Goal: Transaction & Acquisition: Book appointment/travel/reservation

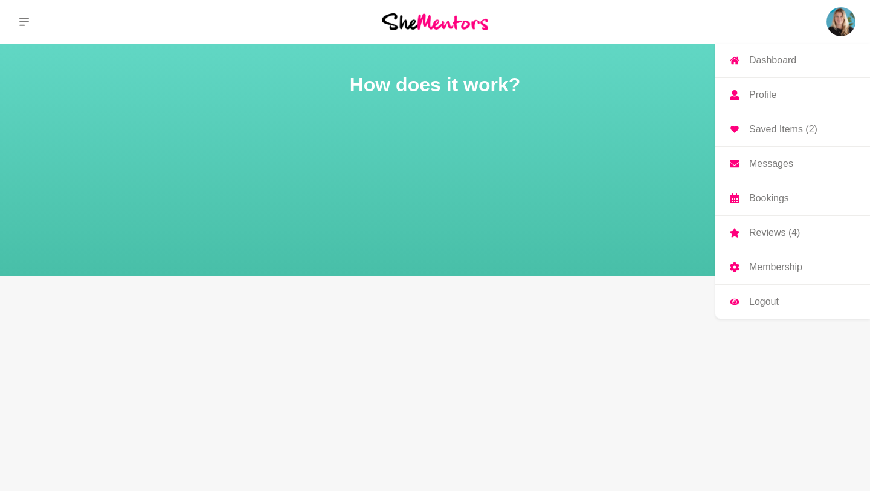
click at [767, 172] on link "Messages" at bounding box center [792, 164] width 155 height 34
click at [759, 165] on p "Messages" at bounding box center [771, 164] width 44 height 10
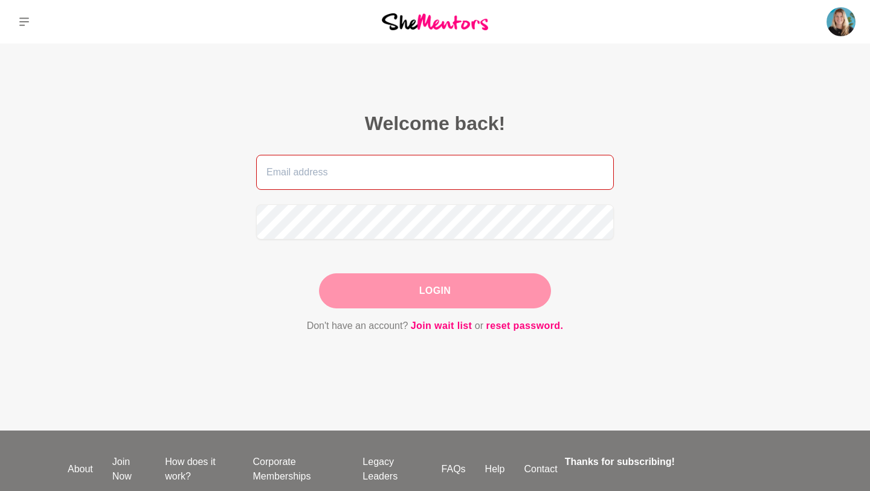
click at [464, 179] on input "email" at bounding box center [435, 172] width 358 height 35
click at [406, 173] on input "[PERSON_NAME][EMAIL_ADDRESS][PERSON_NAME][DOMAIN_NAME]" at bounding box center [435, 172] width 358 height 35
type input "[EMAIL_ADDRESS][DOMAIN_NAME]"
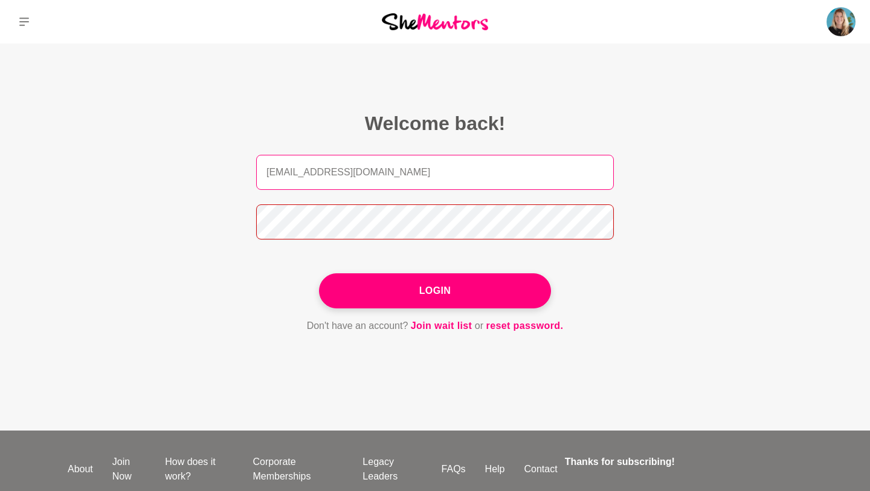
click at [319, 273] on button "Login" at bounding box center [435, 290] width 232 height 35
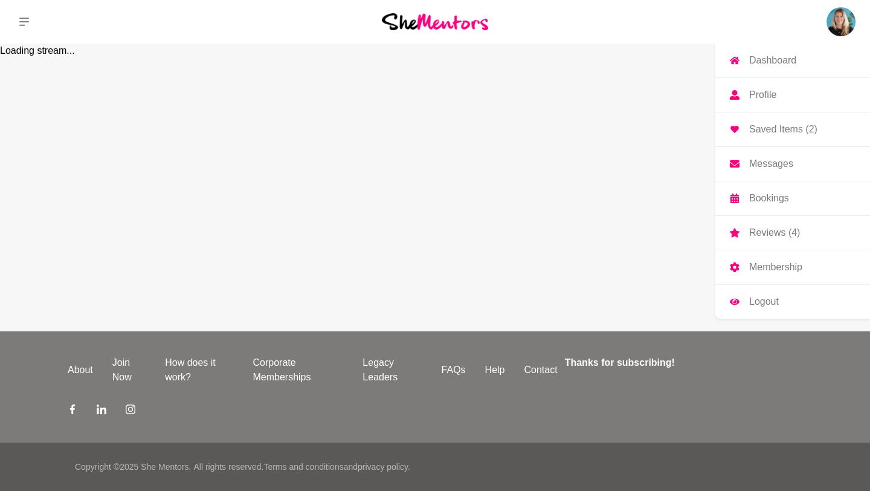
click at [757, 65] on p "Dashboard" at bounding box center [772, 61] width 47 height 10
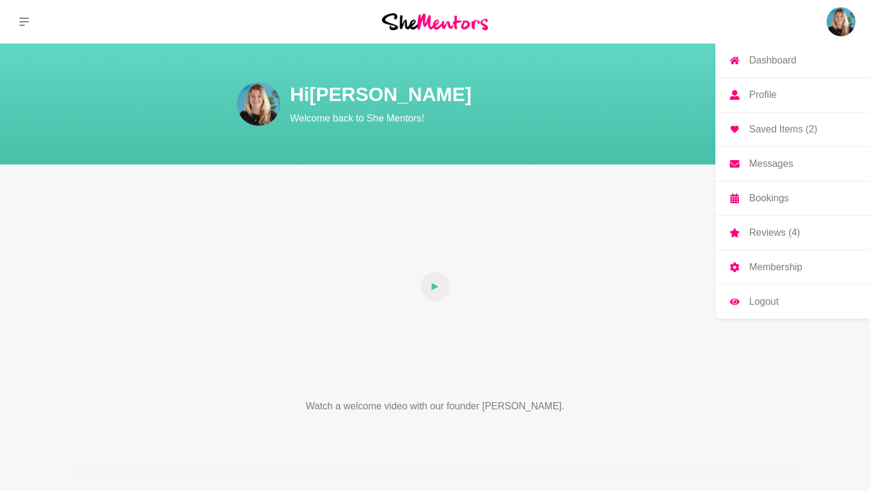
click at [773, 166] on p "Messages" at bounding box center [771, 164] width 44 height 10
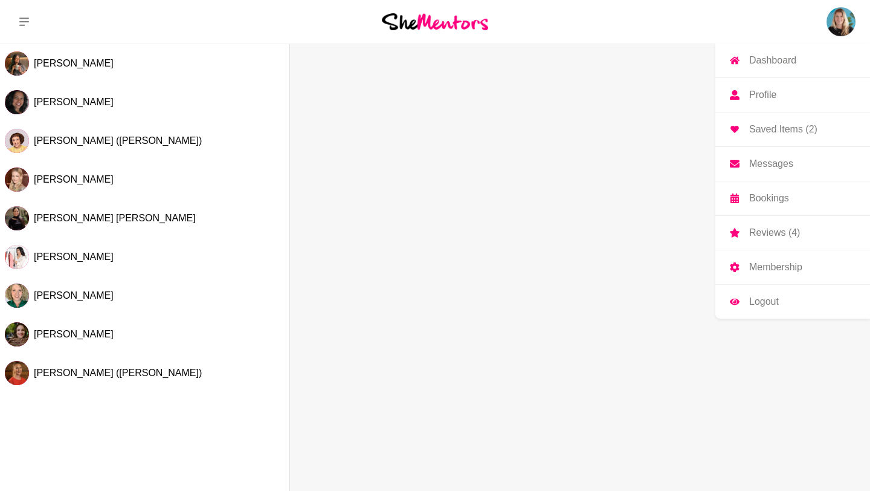
click at [772, 202] on p "Bookings" at bounding box center [769, 198] width 40 height 10
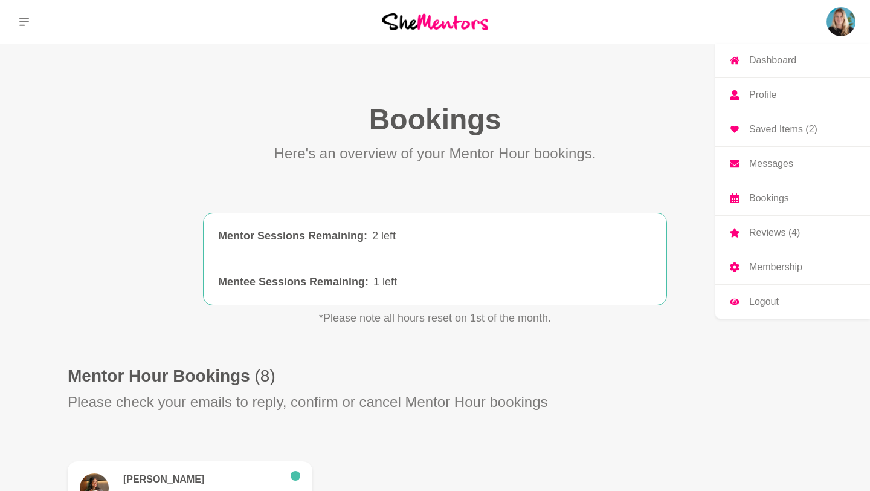
click at [767, 234] on p "Reviews (4)" at bounding box center [774, 233] width 51 height 10
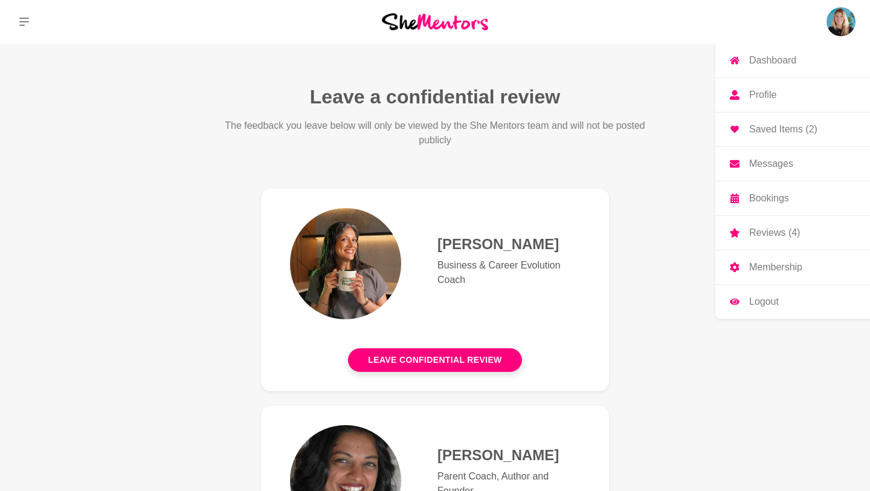
click at [756, 56] on p "Dashboard" at bounding box center [772, 61] width 47 height 10
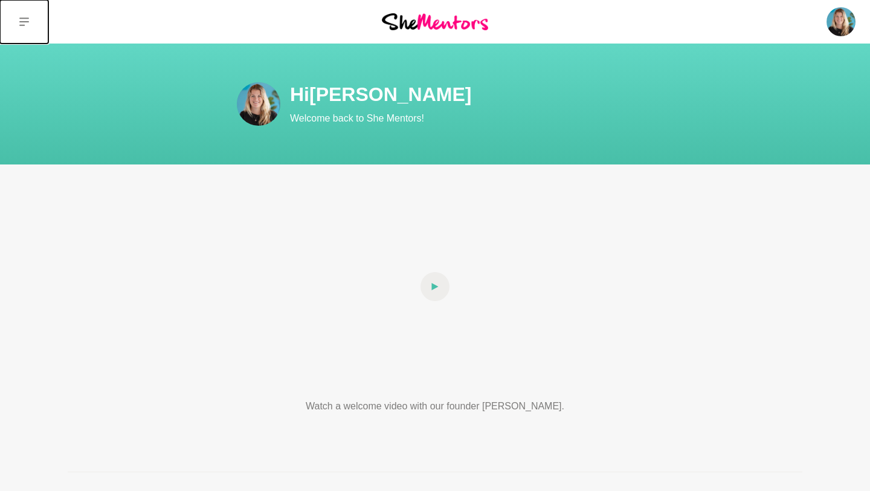
click at [24, 18] on icon at bounding box center [24, 22] width 10 height 8
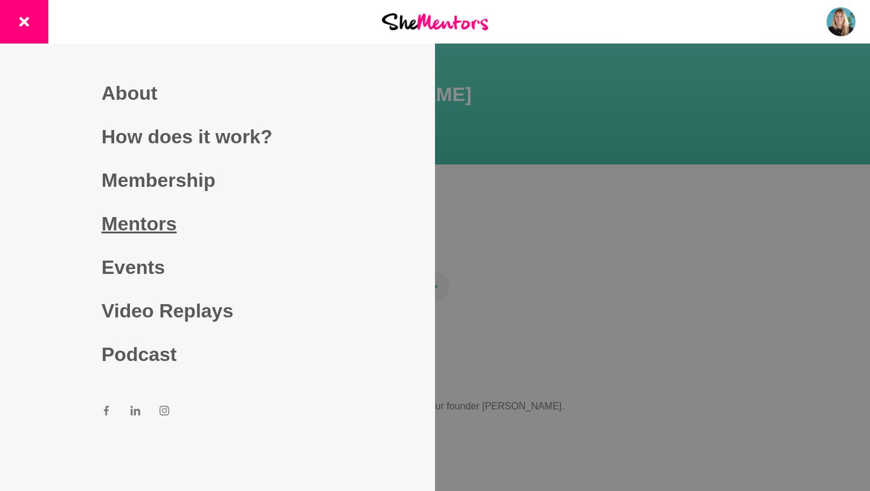
click at [154, 221] on link "Mentors" at bounding box center [218, 224] width 232 height 44
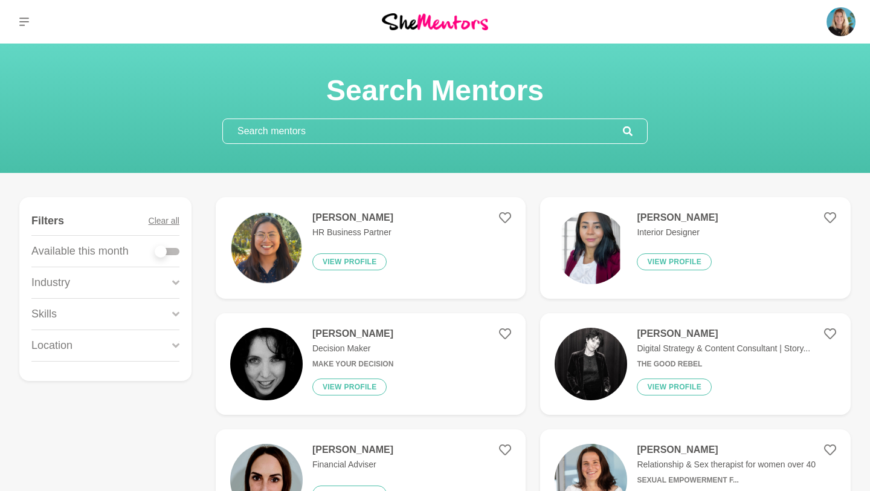
click at [171, 312] on div "Skills" at bounding box center [105, 313] width 148 height 31
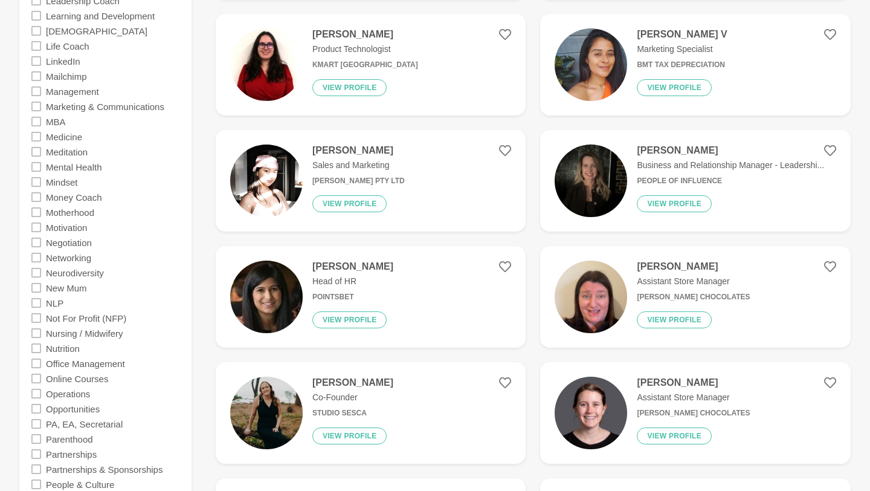
scroll to position [1695, 0]
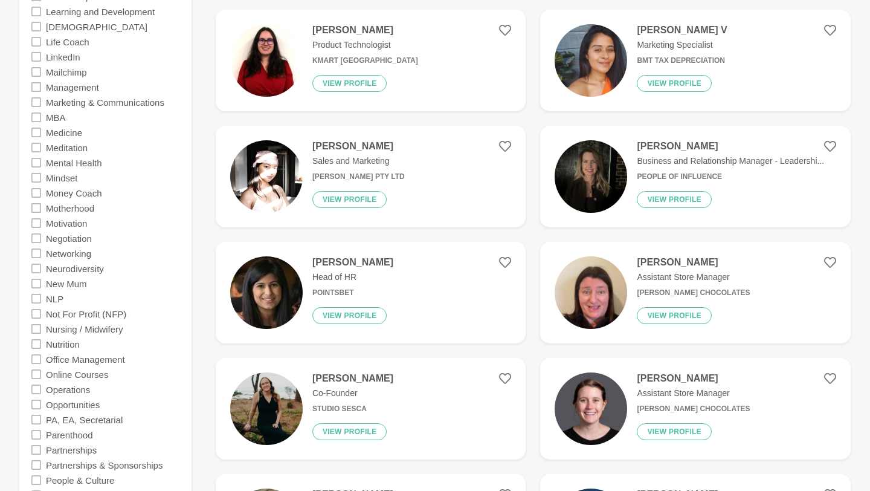
click at [34, 165] on icon at bounding box center [36, 163] width 10 height 10
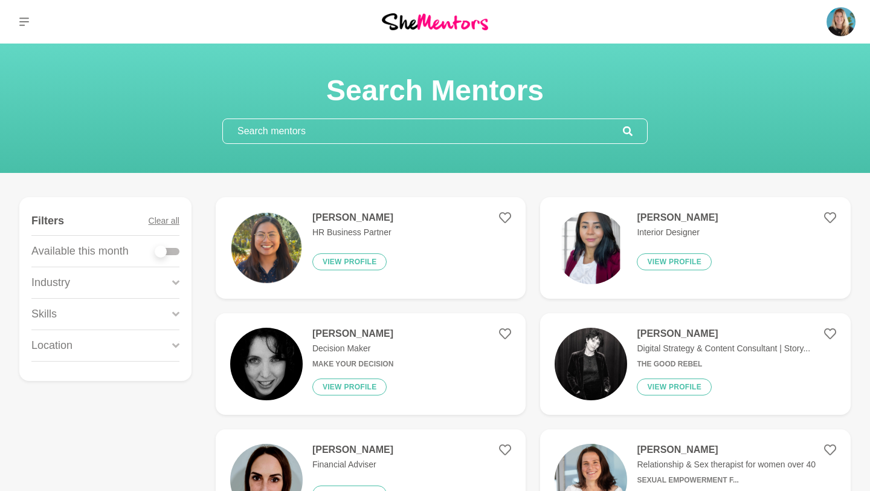
click at [53, 312] on p "Skills" at bounding box center [43, 314] width 25 height 16
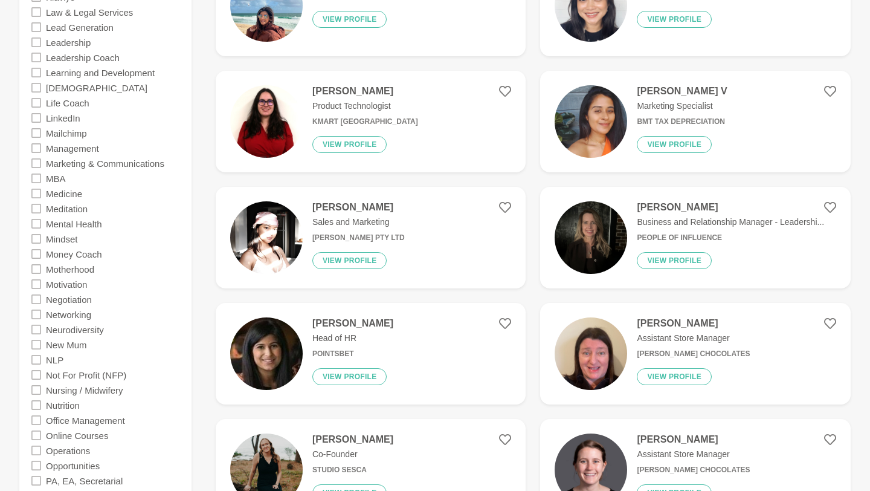
scroll to position [1633, 0]
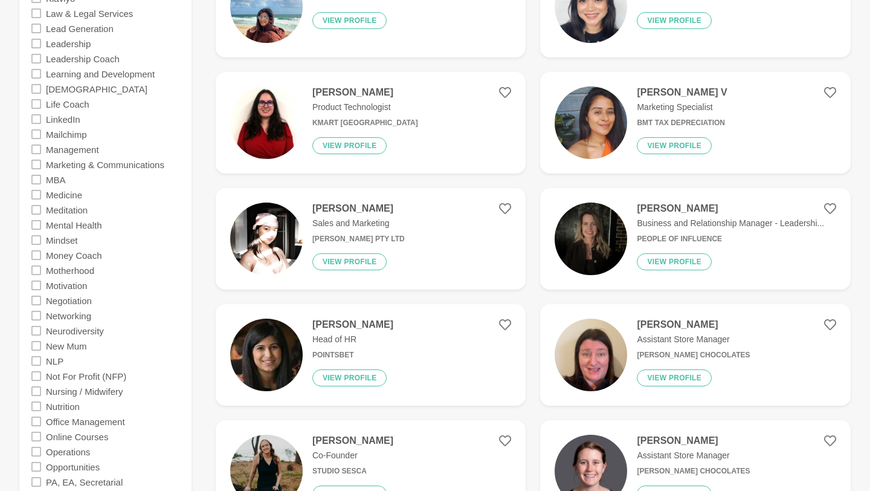
click at [36, 197] on icon at bounding box center [36, 195] width 10 height 10
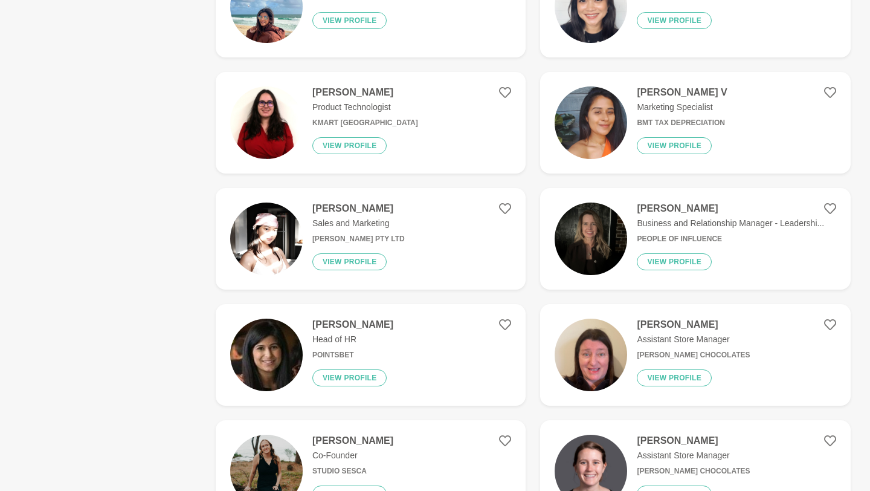
scroll to position [0, 0]
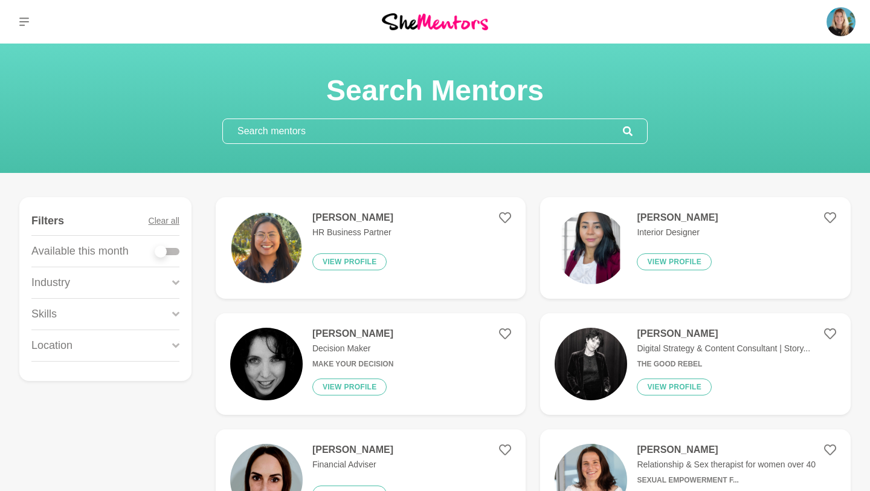
click at [63, 317] on div "Skills" at bounding box center [105, 313] width 148 height 31
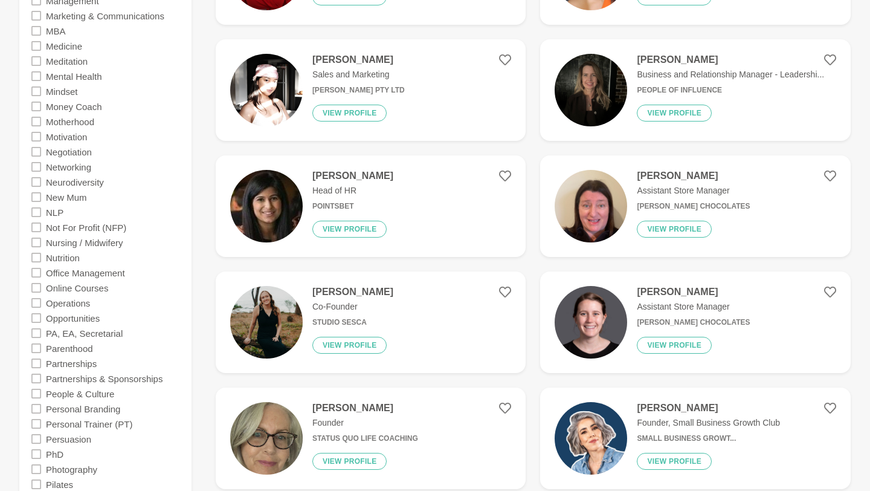
scroll to position [1826, 0]
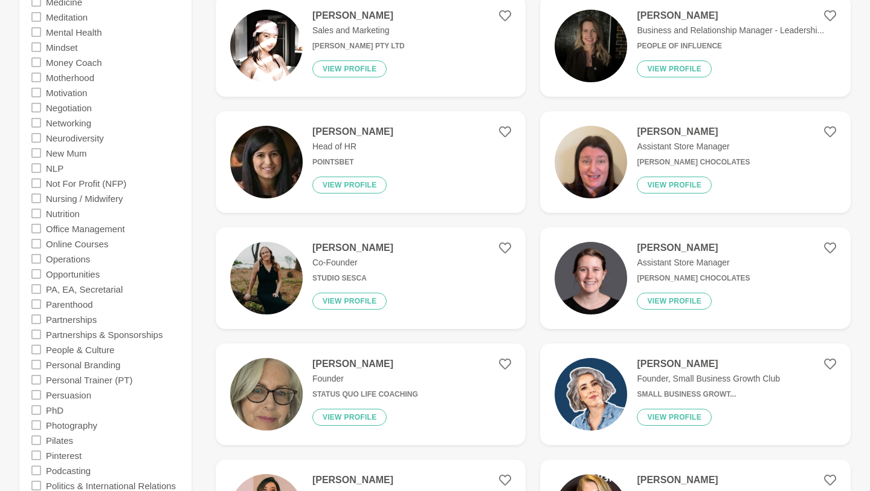
click at [36, 214] on icon at bounding box center [36, 213] width 10 height 10
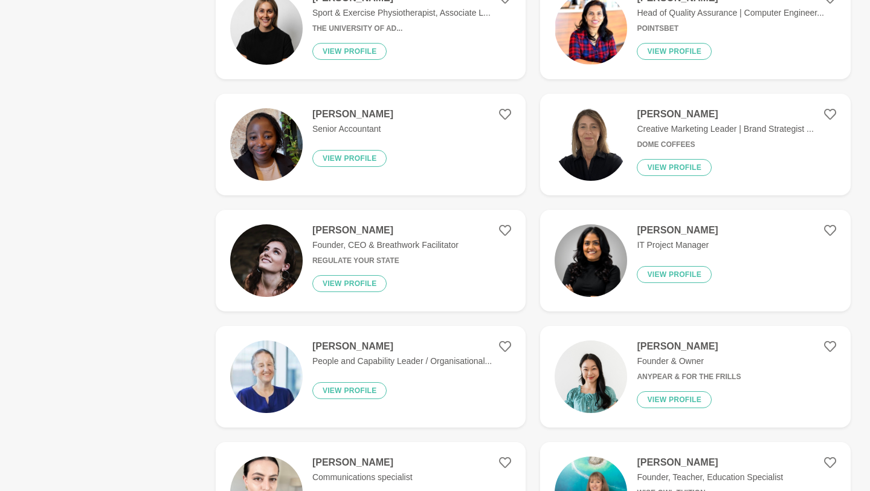
scroll to position [0, 0]
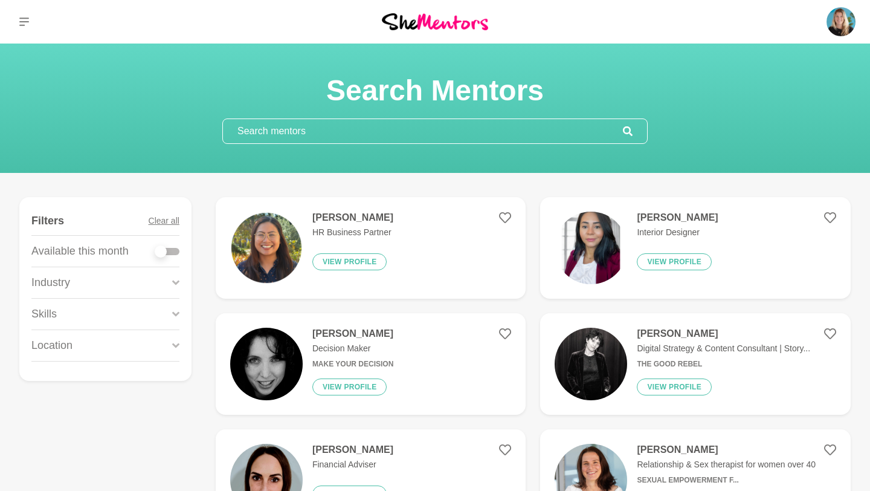
click at [318, 130] on input "text" at bounding box center [423, 131] width 400 height 24
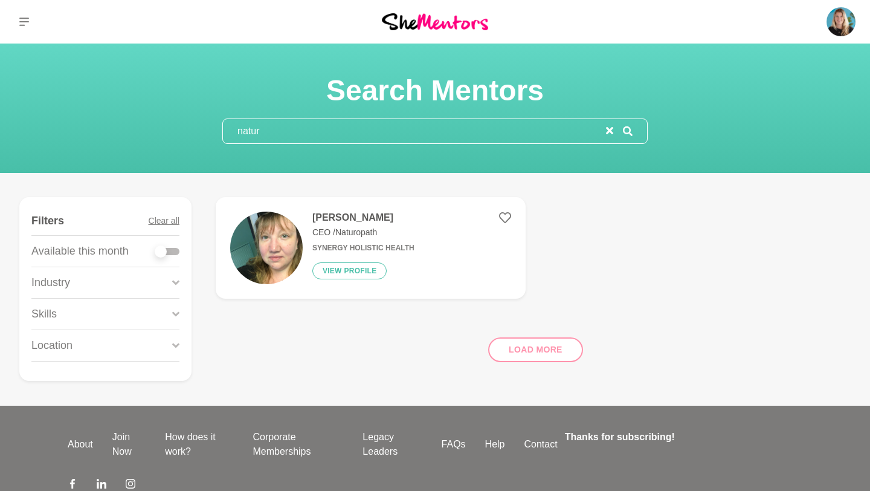
type input "natur"
click at [332, 218] on h4 "[PERSON_NAME]" at bounding box center [363, 217] width 102 height 12
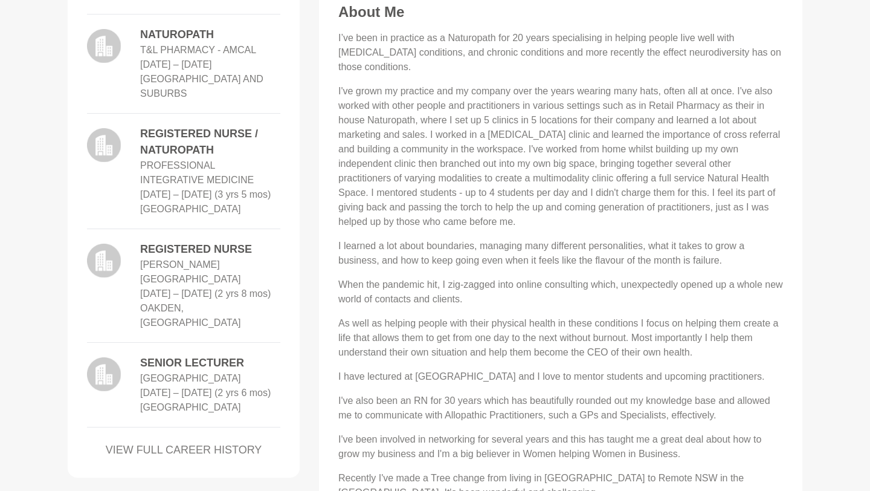
scroll to position [637, 0]
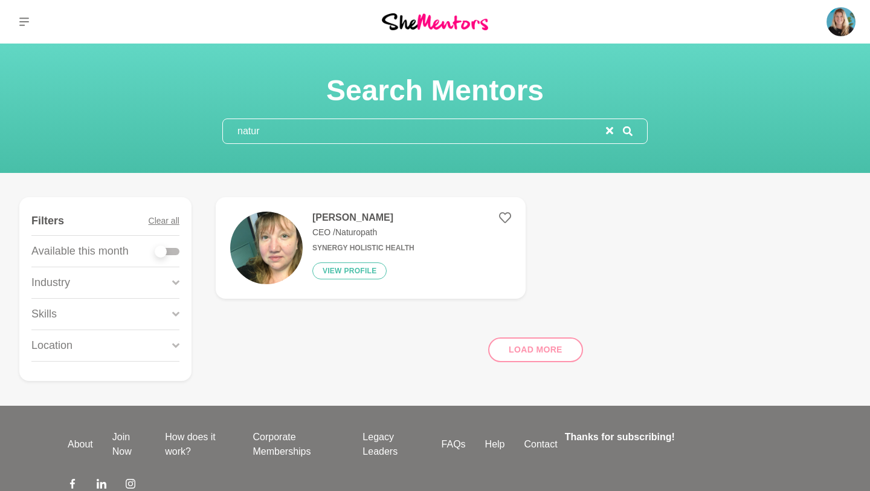
click at [611, 131] on icon "reset" at bounding box center [609, 130] width 7 height 7
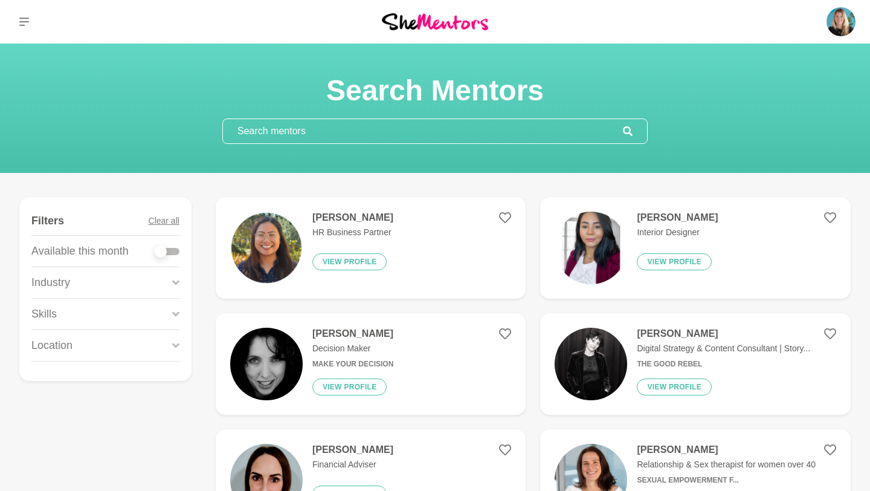
click at [288, 138] on input "text" at bounding box center [423, 131] width 400 height 24
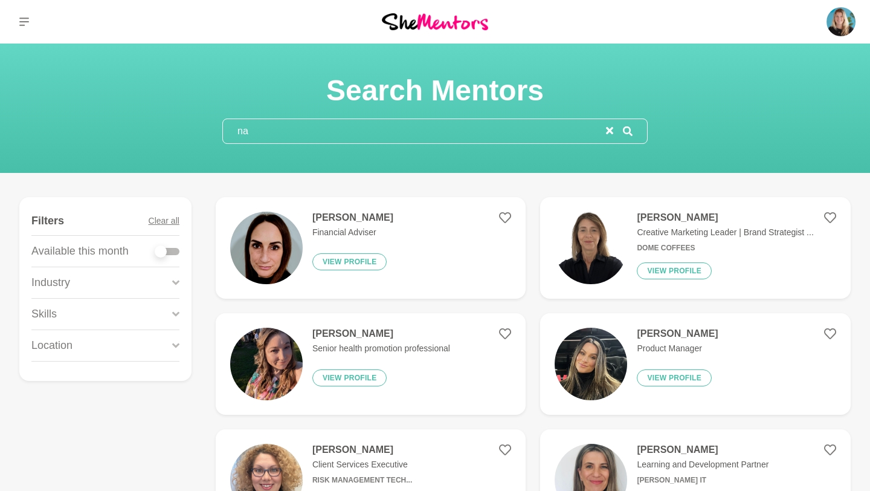
type input "n"
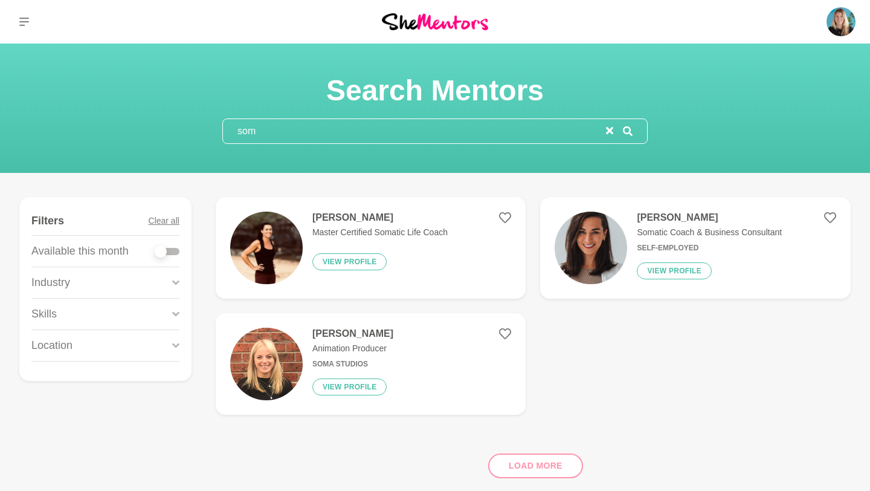
type input "som"
click at [341, 233] on p "Master Certified Somatic Life Coach" at bounding box center [379, 232] width 135 height 13
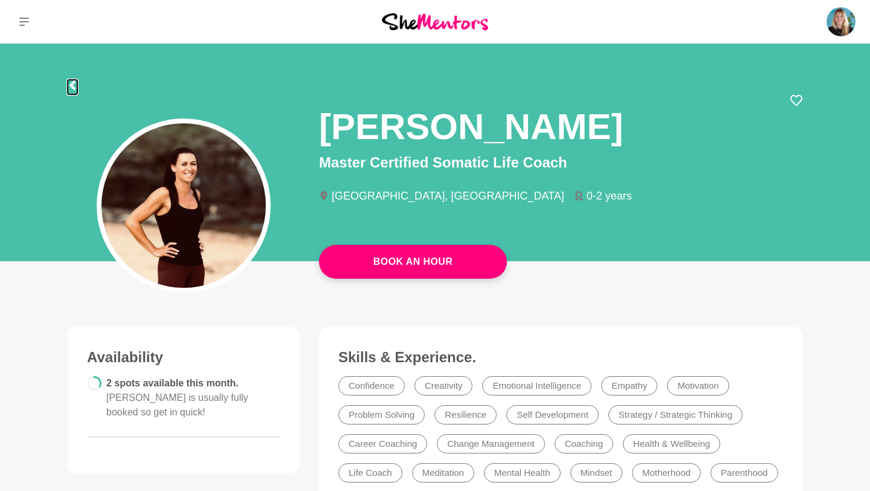
click at [73, 83] on icon at bounding box center [72, 85] width 6 height 10
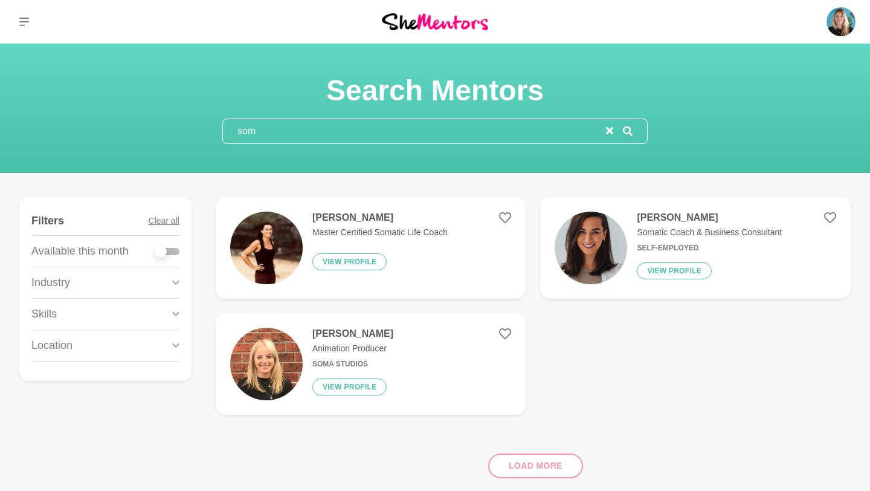
click at [263, 129] on input "som" at bounding box center [414, 131] width 383 height 24
type input "s"
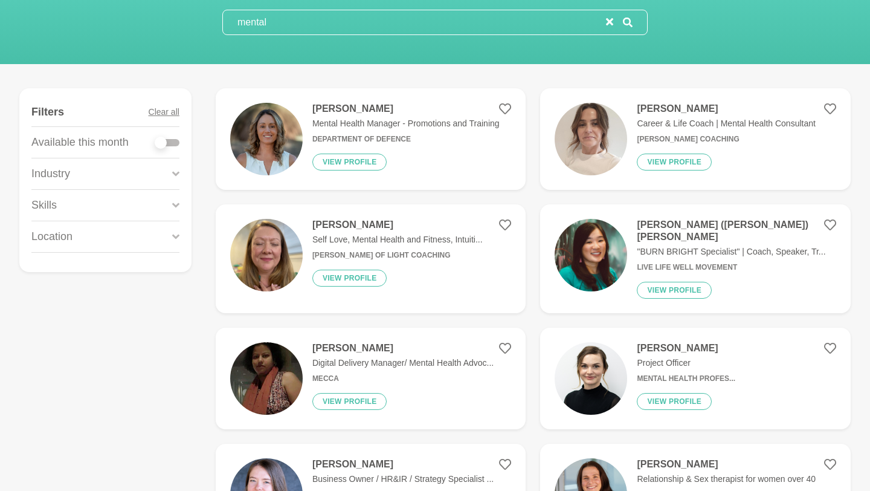
scroll to position [115, 0]
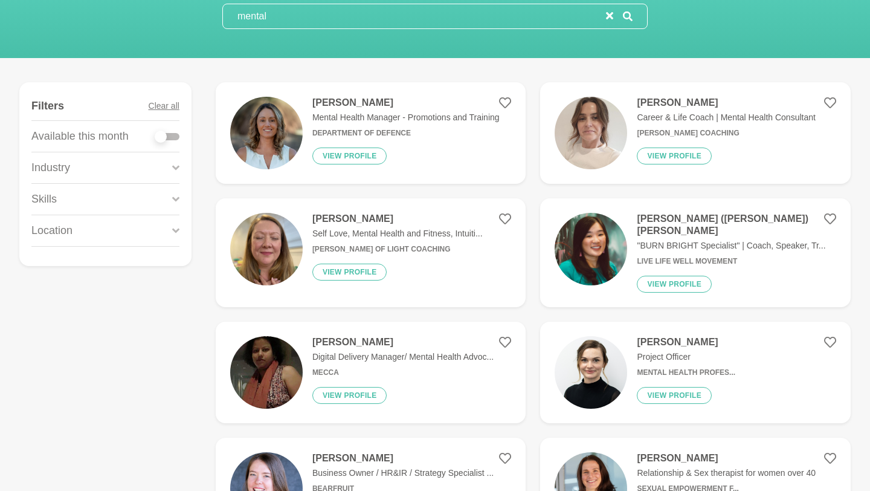
type input "mental"
click at [337, 232] on p "Self Love, Mental Health and Fitness, Intuiti..." at bounding box center [397, 233] width 170 height 13
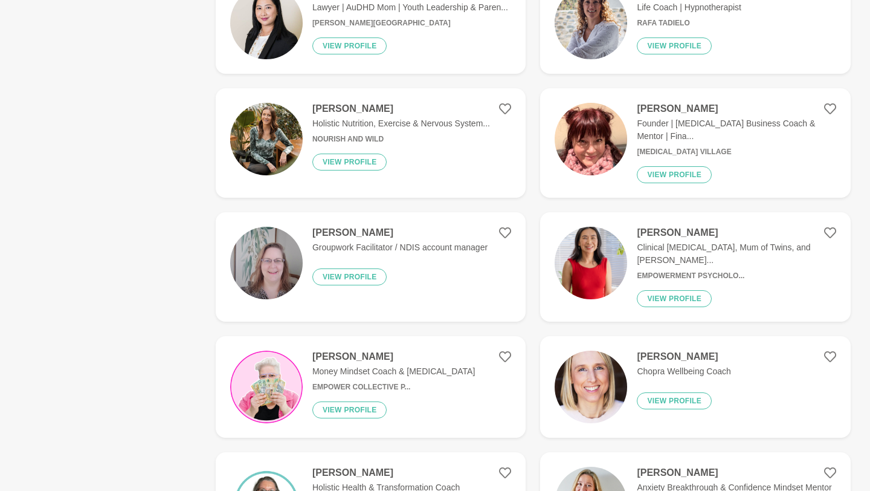
scroll to position [1512, 0]
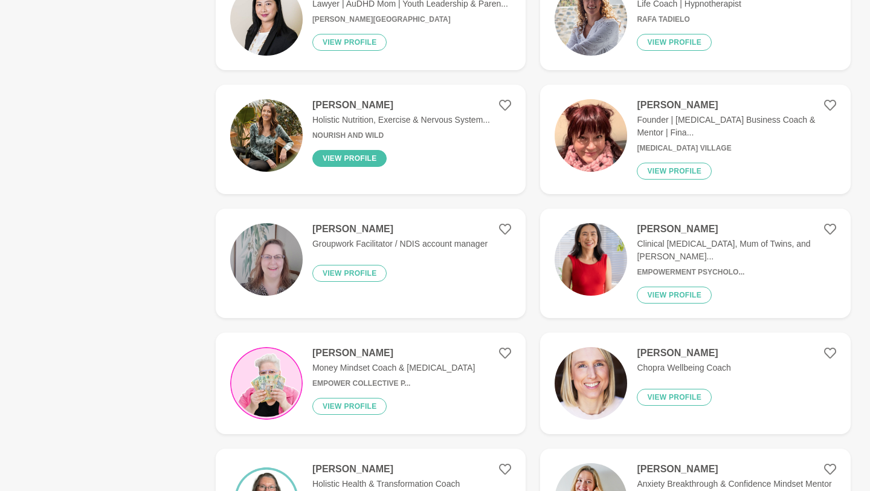
click at [343, 151] on button "View profile" at bounding box center [349, 158] width 75 height 17
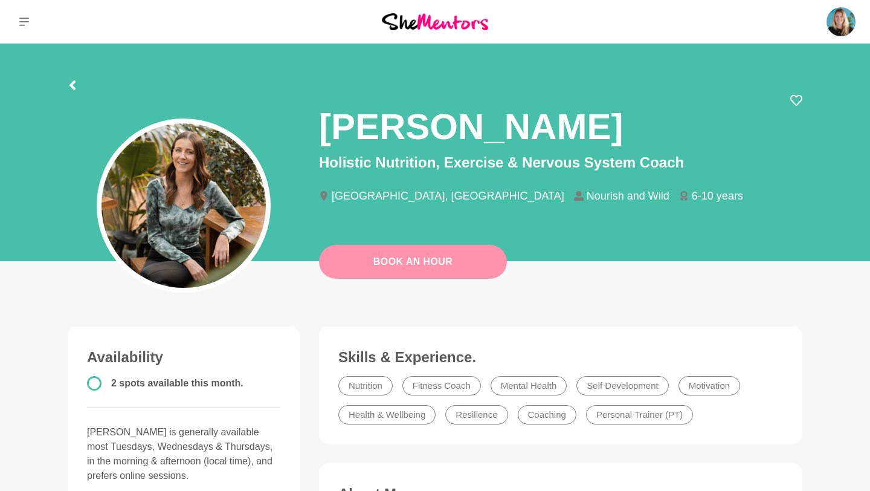
click at [375, 269] on link "Book An Hour" at bounding box center [413, 262] width 188 height 34
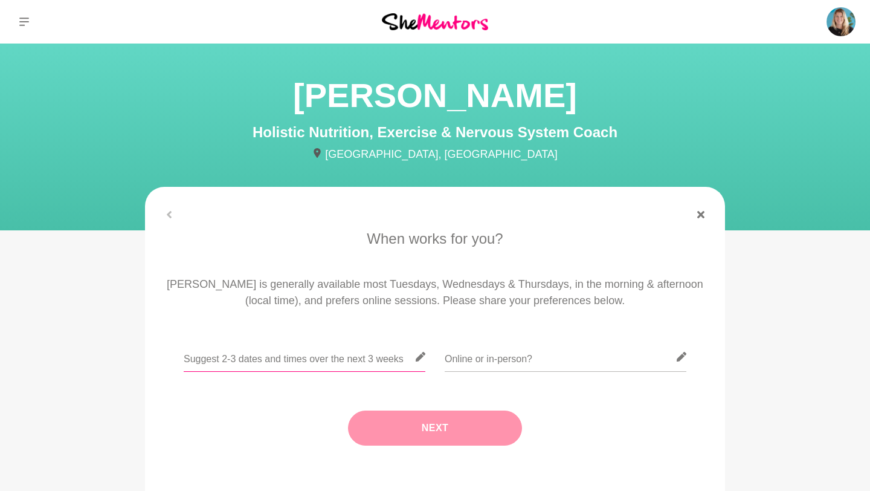
click at [323, 359] on input "text" at bounding box center [305, 357] width 242 height 30
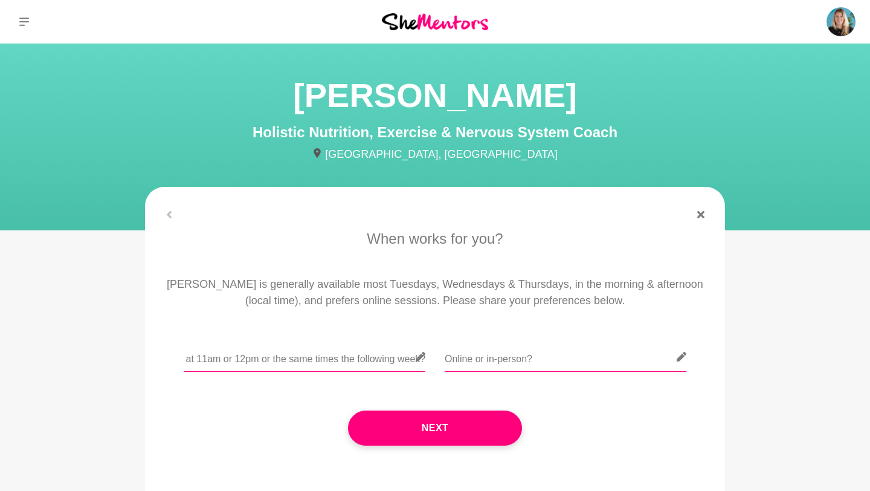
scroll to position [0, 216]
type input "[DATE] 23rd at 11am or 12pm, [DATE] 24th at 11am or 12pm or the same times the …"
click at [567, 359] on input "text" at bounding box center [566, 357] width 242 height 30
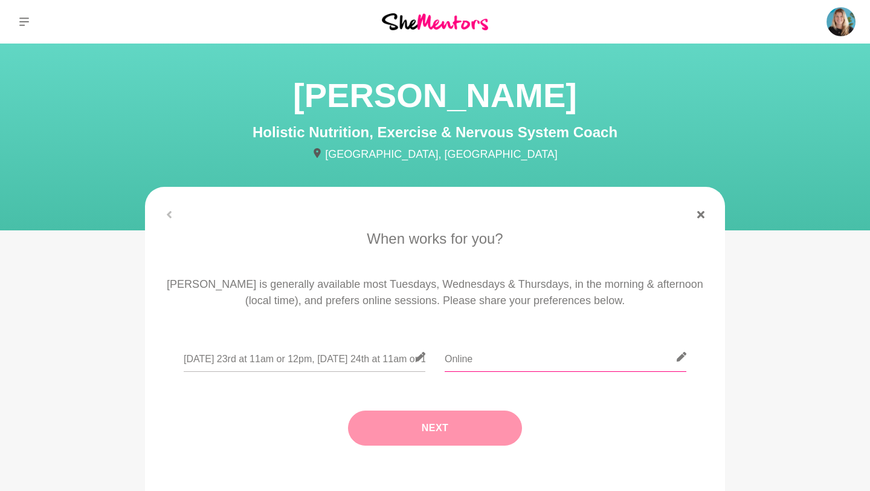
type input "Online"
click at [462, 426] on button "Next" at bounding box center [435, 427] width 174 height 35
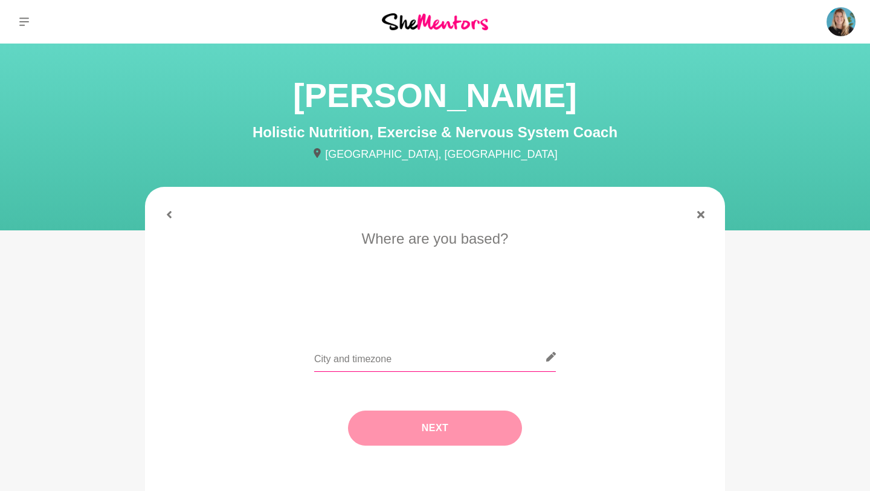
click at [367, 362] on input "text" at bounding box center [435, 357] width 242 height 30
type input "[GEOGRAPHIC_DATA]"
click at [409, 436] on button "Next" at bounding box center [435, 427] width 174 height 35
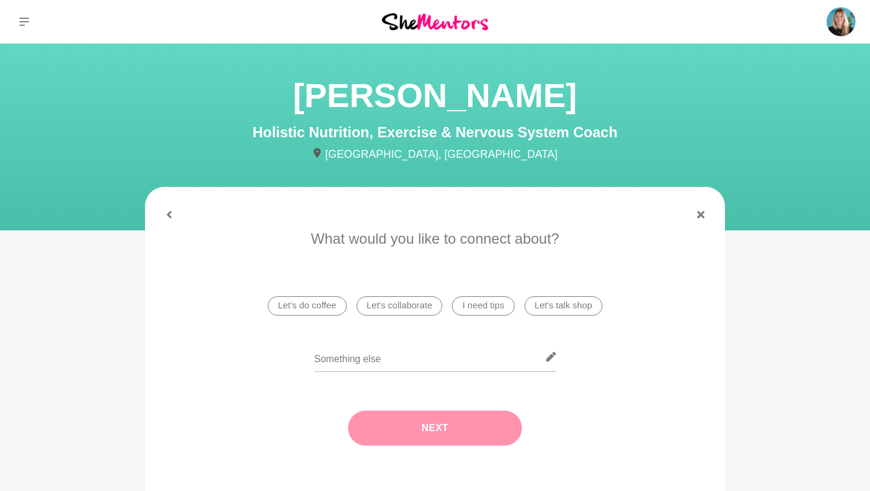
click at [471, 308] on li "I need tips" at bounding box center [483, 305] width 62 height 19
click at [395, 437] on button "Next" at bounding box center [435, 427] width 174 height 35
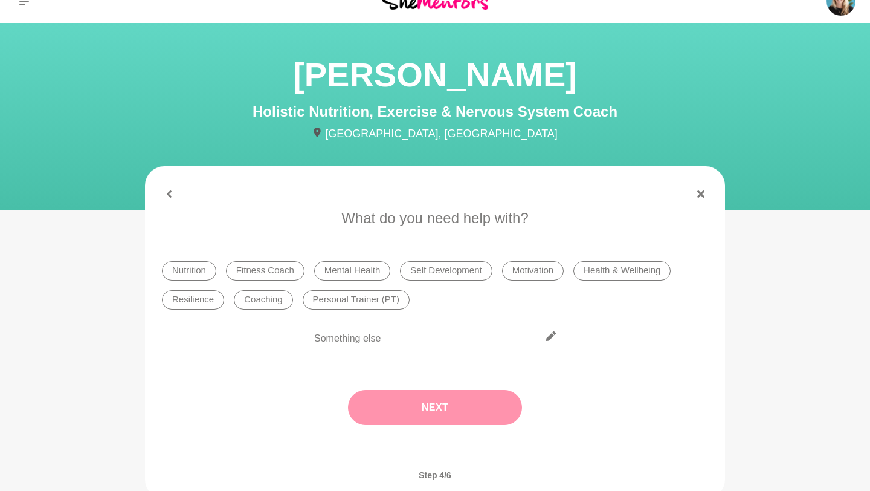
scroll to position [22, 0]
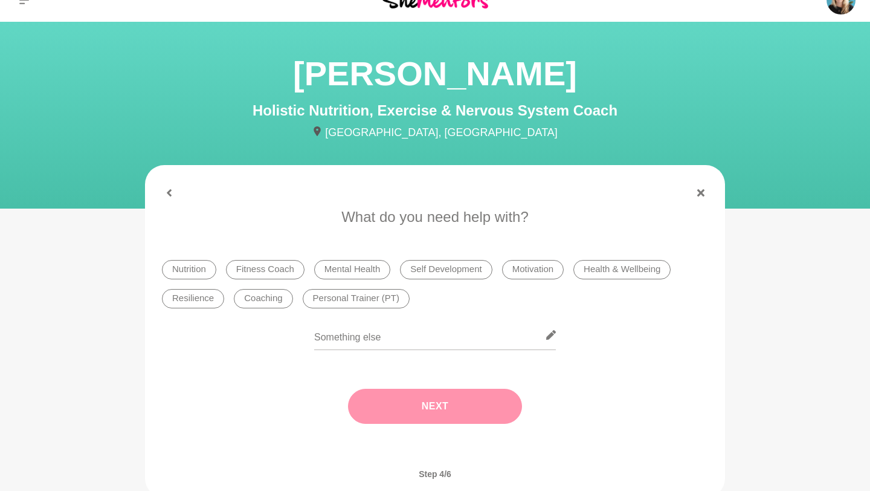
click at [196, 271] on li "Nutrition" at bounding box center [189, 269] width 54 height 19
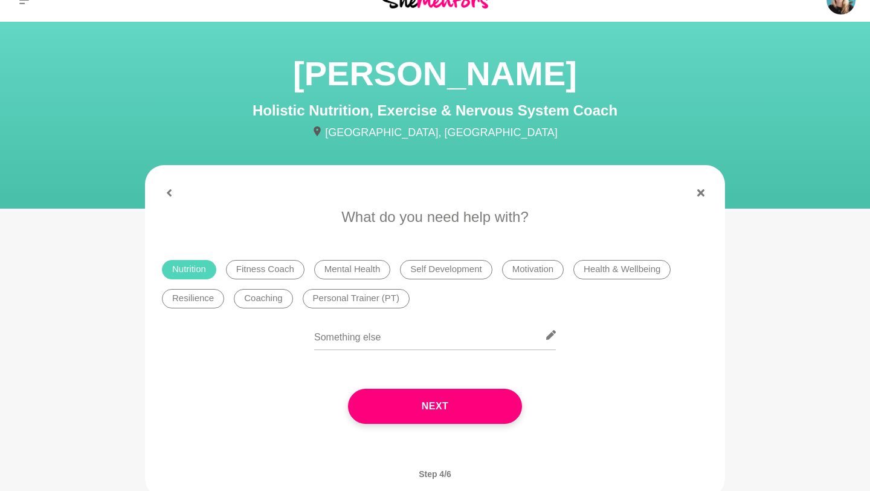
click at [334, 268] on li "Mental Health" at bounding box center [352, 269] width 77 height 19
click at [612, 277] on li "Health & Wellbeing" at bounding box center [621, 269] width 97 height 19
click at [269, 273] on li "Fitness Coach" at bounding box center [265, 269] width 79 height 19
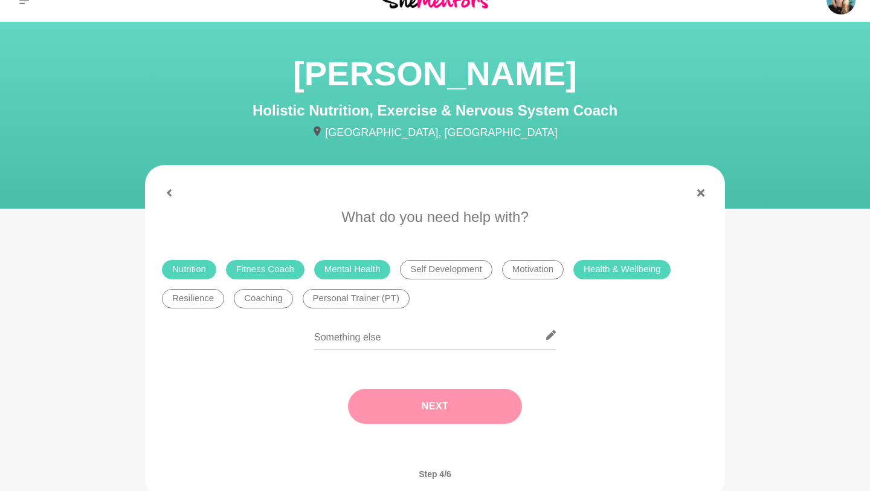
click at [420, 408] on button "Next" at bounding box center [435, 405] width 174 height 35
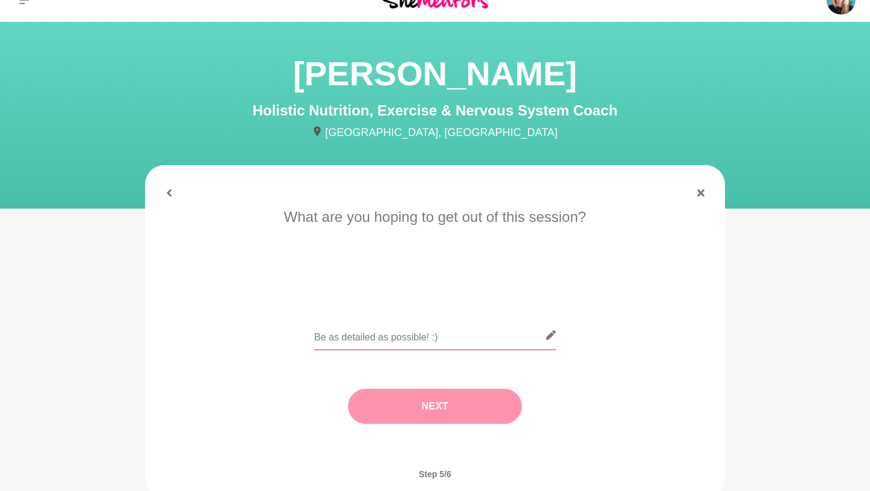
click at [362, 343] on input "text" at bounding box center [435, 335] width 242 height 30
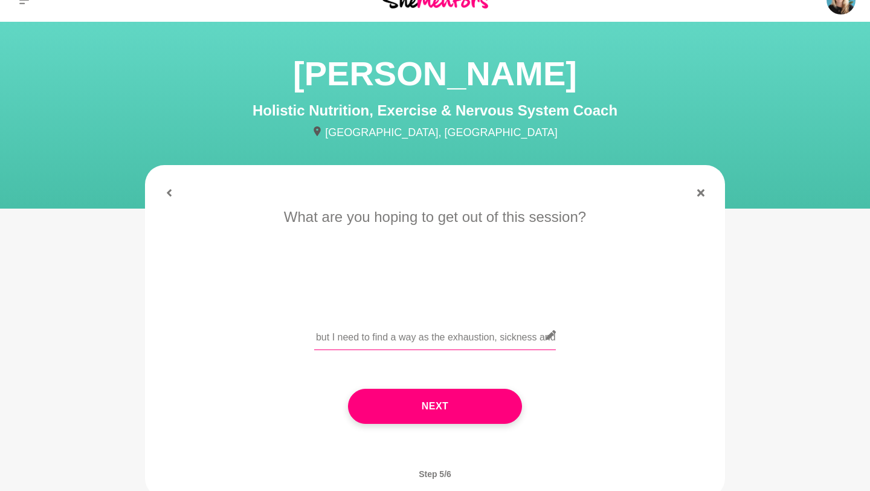
scroll to position [0, 1593]
click at [498, 340] on input "I'm looking for so help and guidance to get myself back on track. I'm 13 months…" at bounding box center [435, 335] width 242 height 30
drag, startPoint x: 537, startPoint y: 337, endPoint x: 603, endPoint y: 342, distance: 66.1
click at [603, 342] on div "I'm looking for so help and guidance to get myself back on track. I'm 13 months…" at bounding box center [435, 342] width 546 height 44
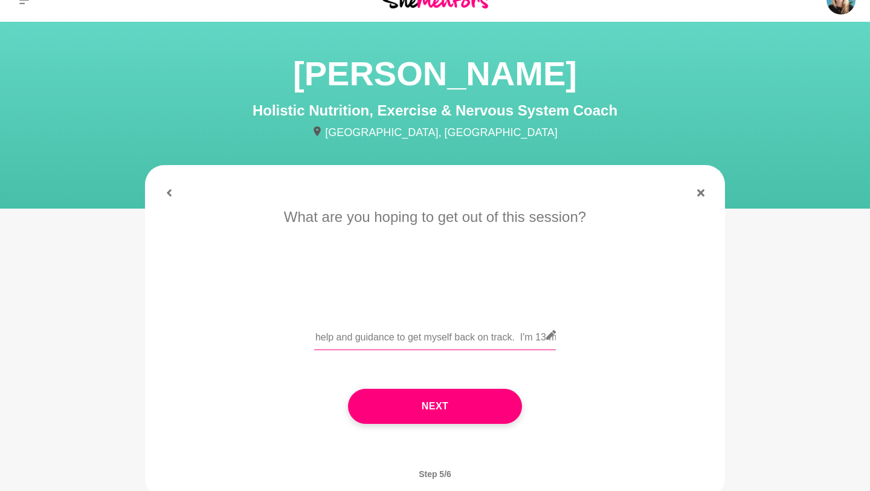
scroll to position [0, 0]
type input "I'm looking for so help and guidance to get myself back on track. I'm 13 months…"
click at [434, 425] on div "Next" at bounding box center [435, 405] width 546 height 83
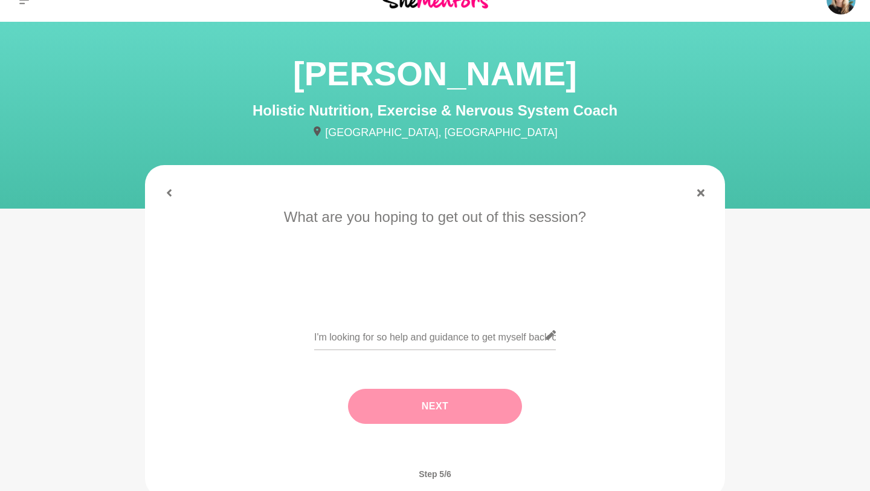
click at [428, 413] on button "Next" at bounding box center [435, 405] width 174 height 35
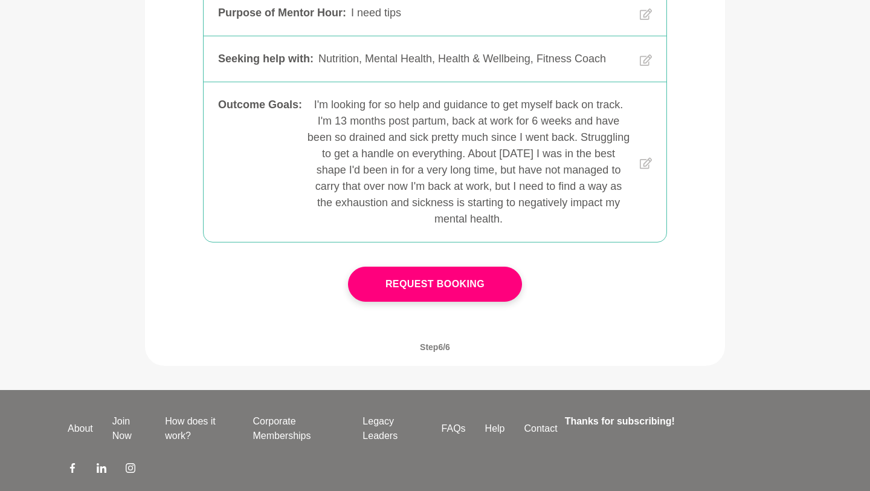
scroll to position [446, 0]
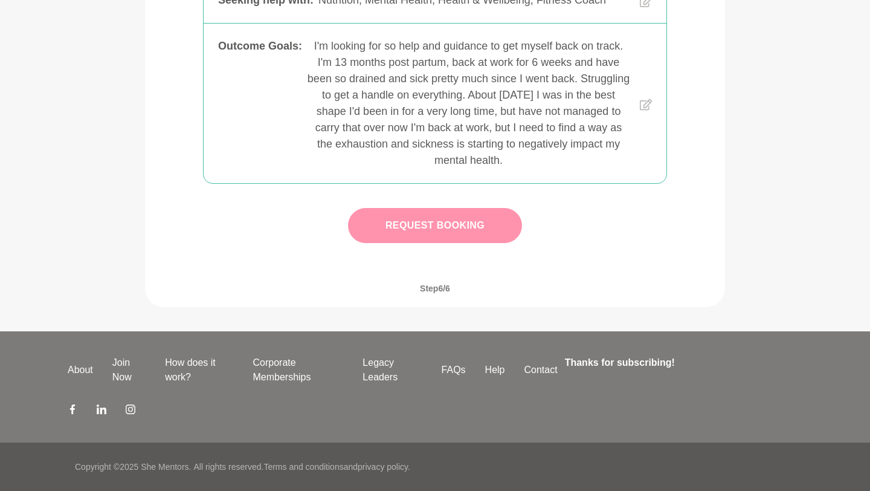
click at [431, 238] on button "Request Booking" at bounding box center [435, 225] width 174 height 35
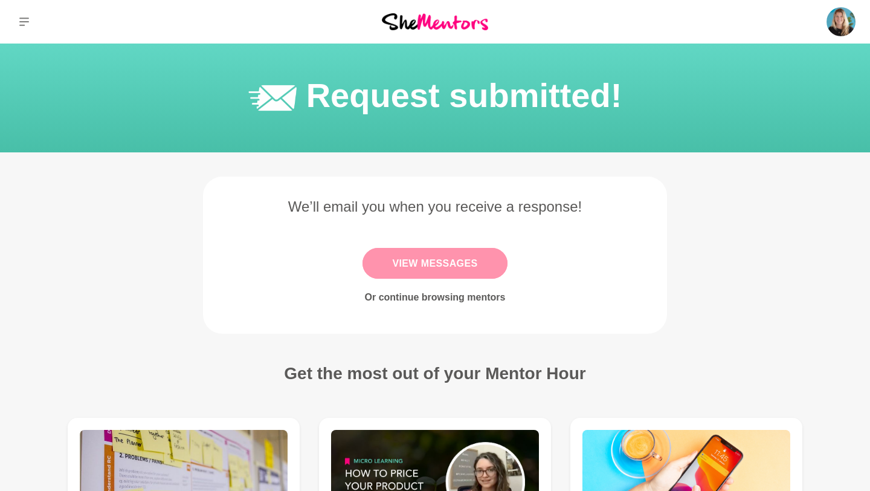
click at [410, 260] on link "View Messages" at bounding box center [435, 263] width 144 height 31
